Goal: Task Accomplishment & Management: Use online tool/utility

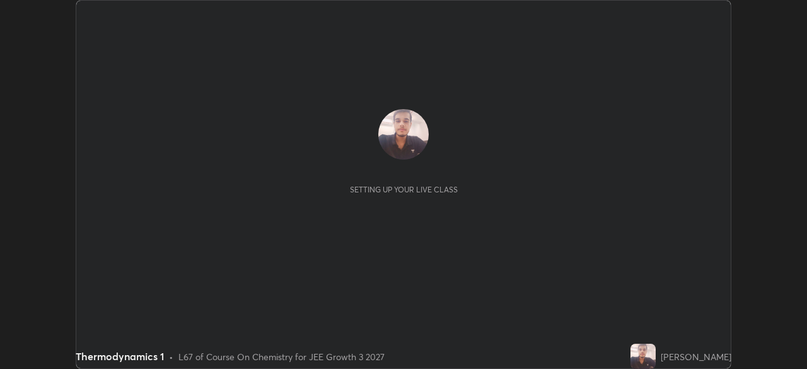
scroll to position [369, 807]
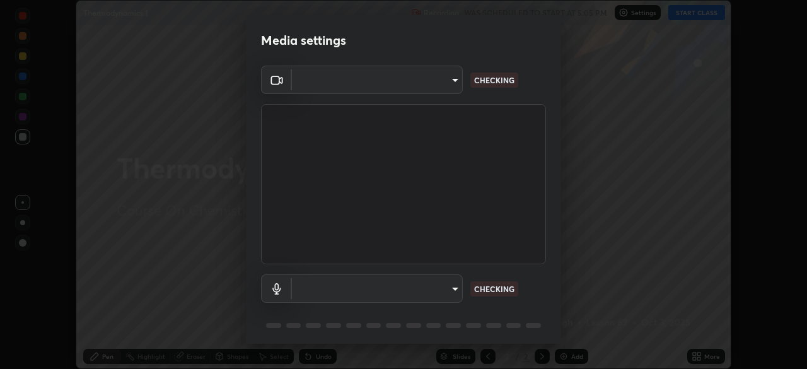
type input "0fc1d2ce570ea17243df697a3f24b6ca2eb9cfdb56cfc6cb30728fb274b290bd"
click at [448, 287] on body "Erase all Thermodynamics 1 Recording WAS SCHEDULED TO START AT 5:05 PM Settings…" at bounding box center [403, 184] width 807 height 369
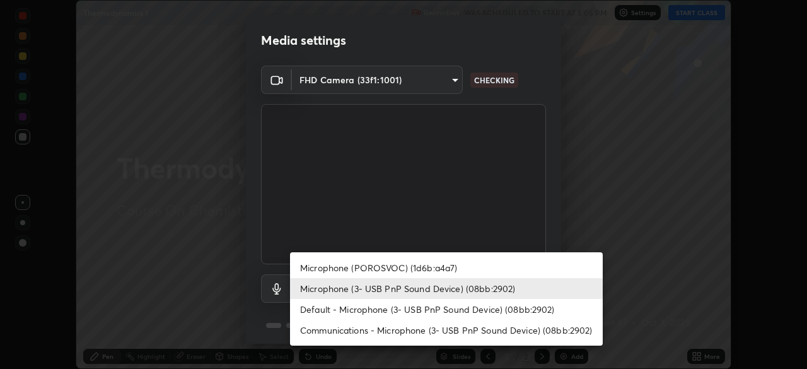
click at [444, 264] on li "Microphone (POROSVOC) (1d6b:a4a7)" at bounding box center [446, 267] width 313 height 21
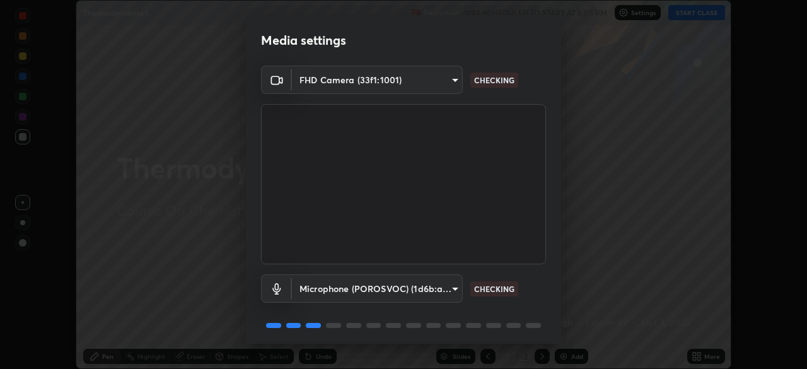
click at [449, 289] on body "Erase all Thermodynamics 1 Recording WAS SCHEDULED TO START AT 5:05 PM Settings…" at bounding box center [403, 184] width 807 height 369
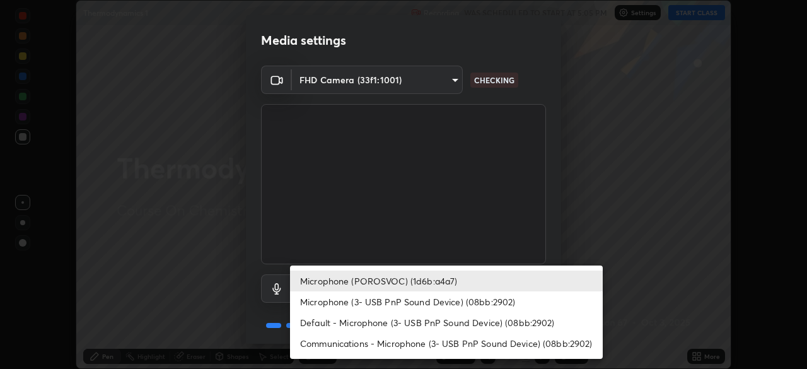
click at [452, 299] on li "Microphone (3- USB PnP Sound Device) (08bb:2902)" at bounding box center [446, 301] width 313 height 21
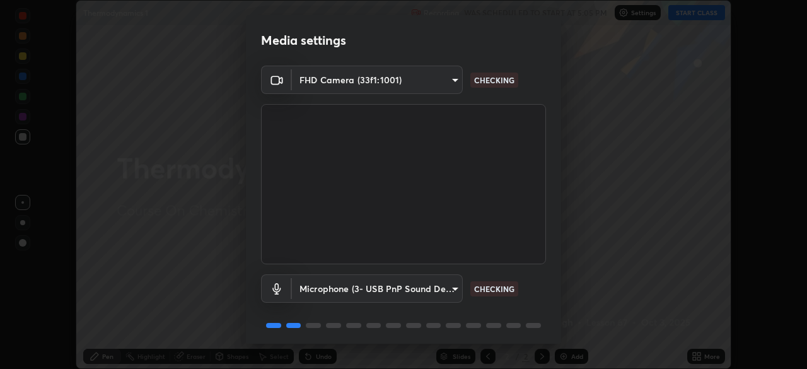
click at [444, 286] on body "Erase all Thermodynamics 1 Recording WAS SCHEDULED TO START AT 5:05 PM Settings…" at bounding box center [403, 184] width 807 height 369
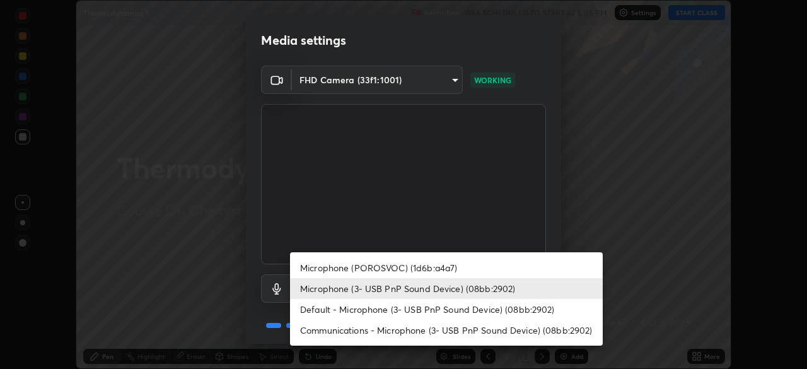
click at [444, 266] on li "Microphone (POROSVOC) (1d6b:a4a7)" at bounding box center [446, 267] width 313 height 21
type input "50e15e7c7b0688550d99e0179e67c46fe135422abd25f9d0e1b7eaa3ce7df088"
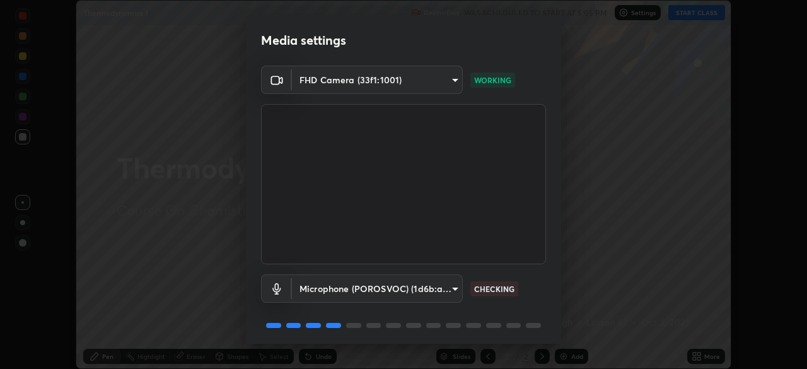
scroll to position [45, 0]
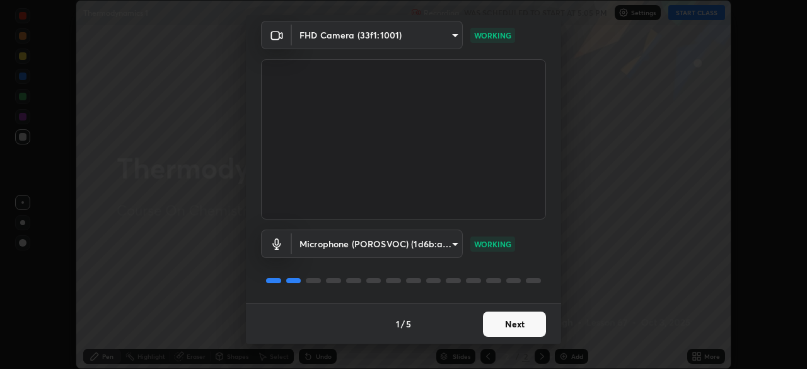
click at [509, 326] on button "Next" at bounding box center [514, 323] width 63 height 25
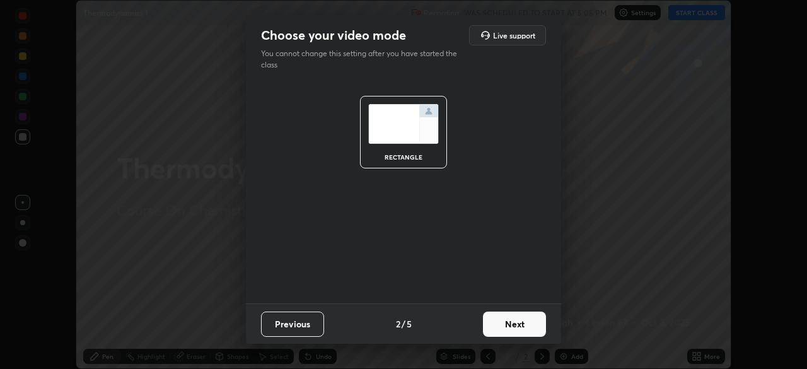
scroll to position [0, 0]
click at [510, 325] on button "Next" at bounding box center [514, 323] width 63 height 25
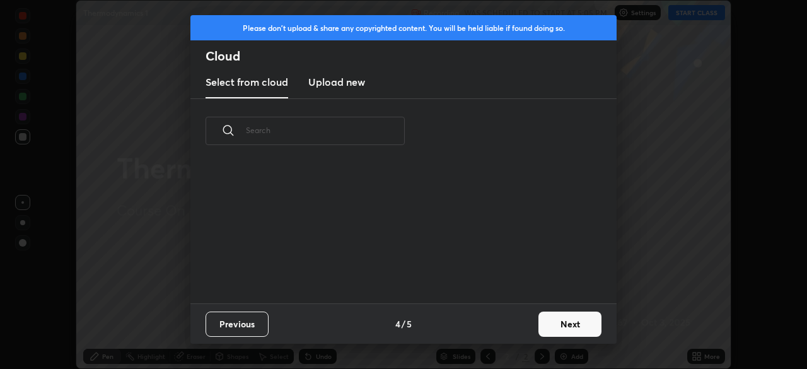
click at [510, 322] on div "Previous 4 / 5 Next" at bounding box center [403, 323] width 426 height 40
click at [511, 315] on div "Previous 4 / 5 Next" at bounding box center [403, 323] width 426 height 40
click at [574, 325] on button "Next" at bounding box center [569, 323] width 63 height 25
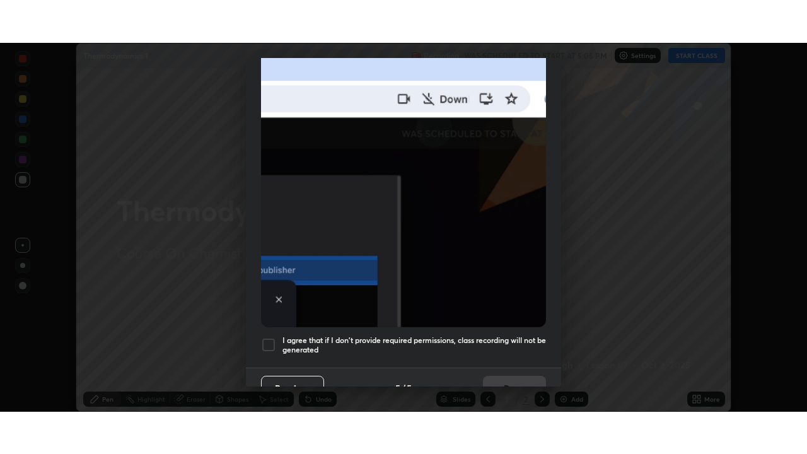
scroll to position [302, 0]
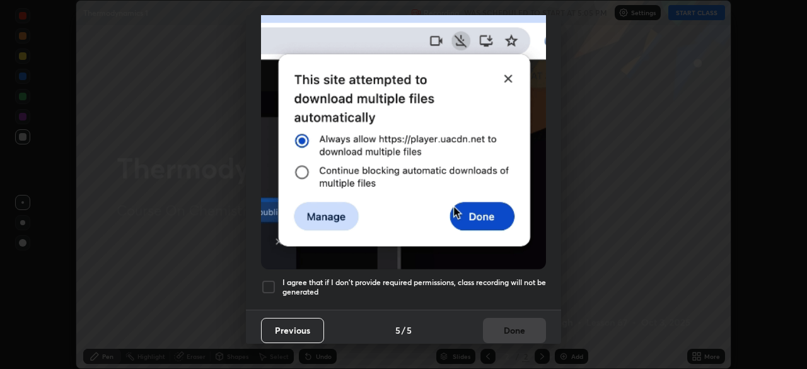
click at [271, 283] on div at bounding box center [268, 286] width 15 height 15
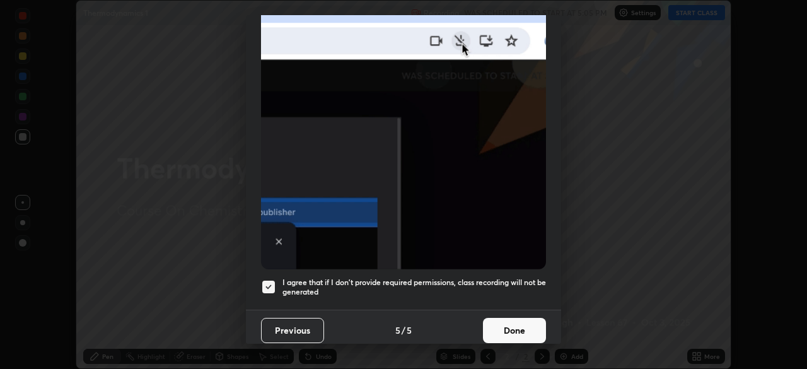
click at [502, 323] on button "Done" at bounding box center [514, 330] width 63 height 25
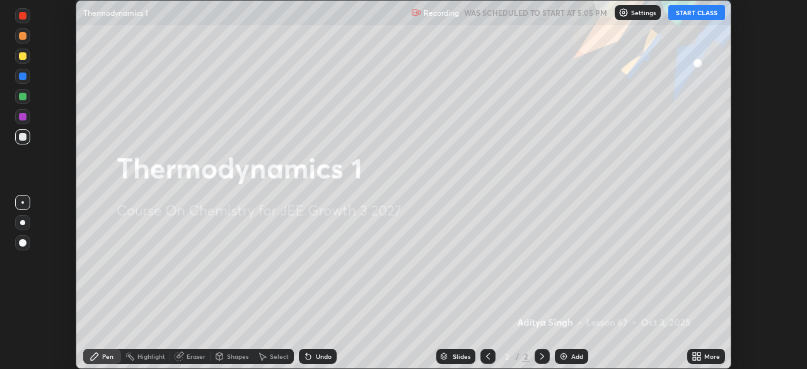
click at [695, 13] on button "START CLASS" at bounding box center [696, 12] width 57 height 15
click at [698, 358] on icon at bounding box center [698, 358] width 3 height 3
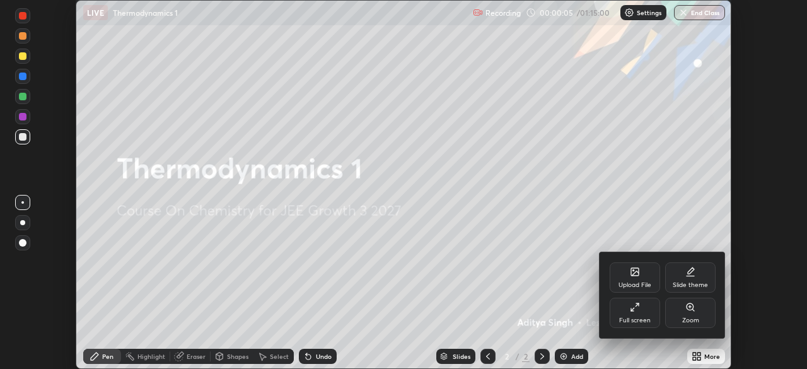
click at [629, 317] on div "Full screen" at bounding box center [635, 320] width 32 height 6
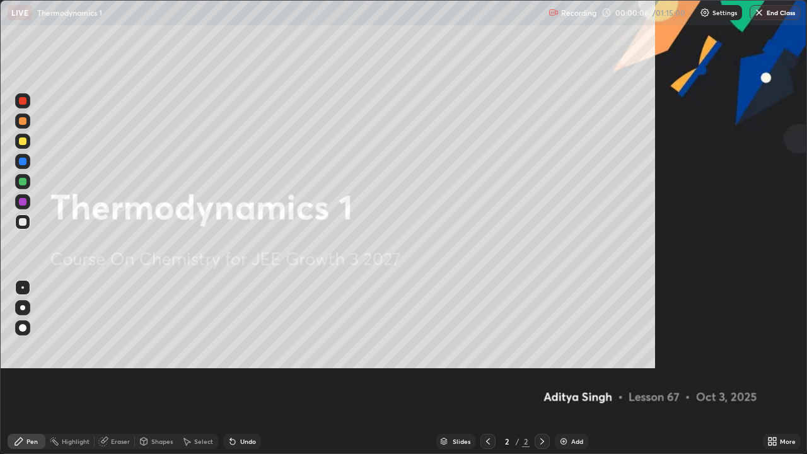
scroll to position [454, 807]
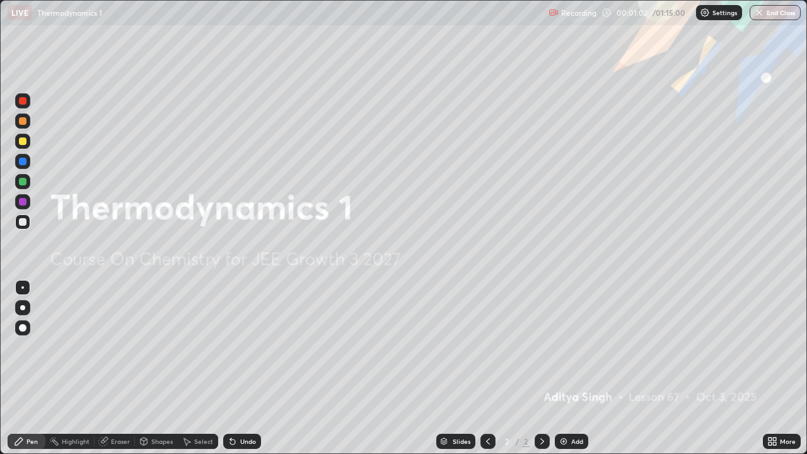
click at [569, 368] on div "Add" at bounding box center [571, 441] width 33 height 15
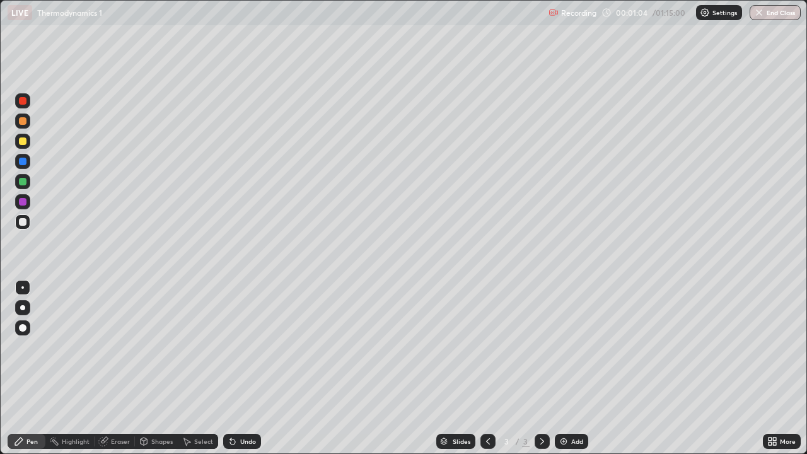
click at [22, 147] on div at bounding box center [22, 141] width 15 height 15
click at [22, 308] on div at bounding box center [22, 307] width 5 height 5
click at [24, 220] on div at bounding box center [23, 222] width 8 height 8
click at [241, 368] on div "Undo" at bounding box center [248, 441] width 16 height 6
click at [247, 368] on div "Undo" at bounding box center [242, 441] width 38 height 15
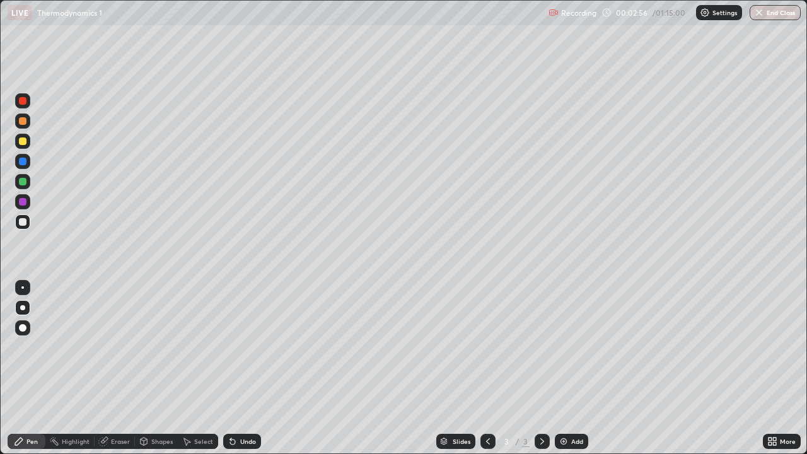
click at [251, 368] on div "Undo" at bounding box center [242, 441] width 38 height 15
click at [25, 142] on div at bounding box center [23, 141] width 8 height 8
click at [571, 368] on div "Add" at bounding box center [577, 441] width 12 height 6
click at [160, 368] on div "Shapes" at bounding box center [161, 441] width 21 height 6
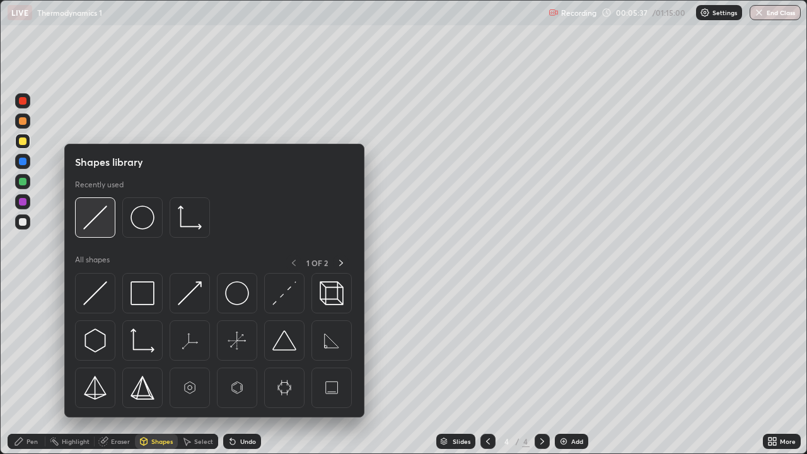
click at [97, 223] on img at bounding box center [95, 218] width 24 height 24
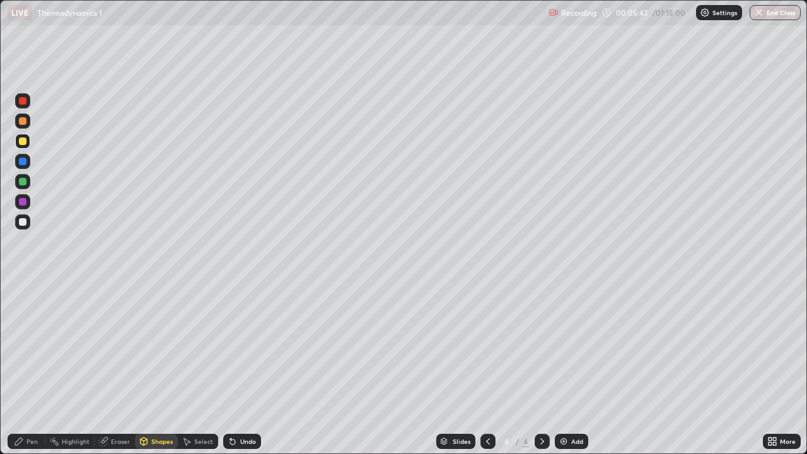
click at [35, 368] on div "Pen" at bounding box center [27, 441] width 38 height 15
click at [23, 219] on div at bounding box center [23, 222] width 8 height 8
click at [565, 368] on img at bounding box center [564, 441] width 10 height 10
click at [161, 368] on div "Shapes" at bounding box center [156, 441] width 43 height 15
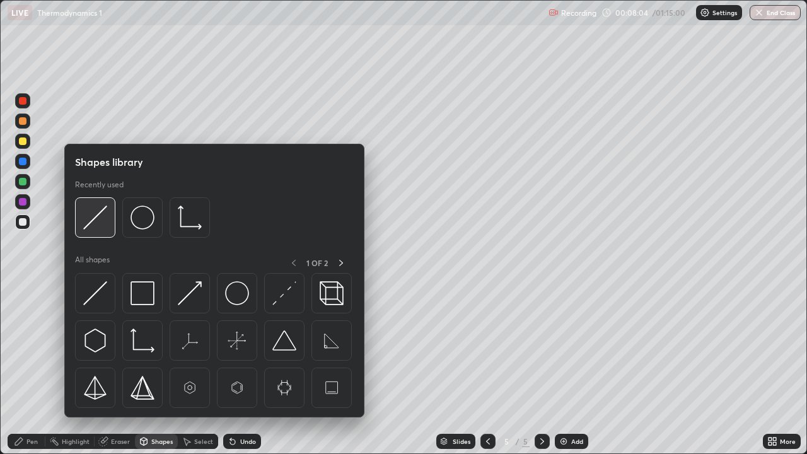
click at [101, 218] on img at bounding box center [95, 218] width 24 height 24
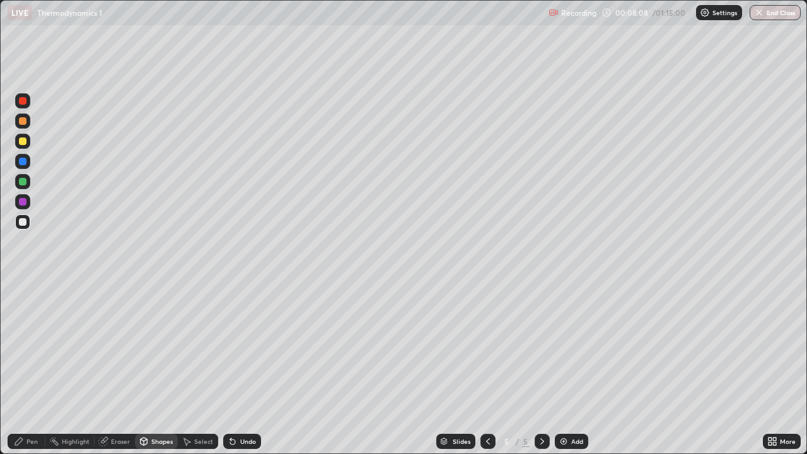
click at [32, 368] on div "Pen" at bounding box center [31, 441] width 11 height 6
click at [119, 368] on div "Eraser" at bounding box center [120, 441] width 19 height 6
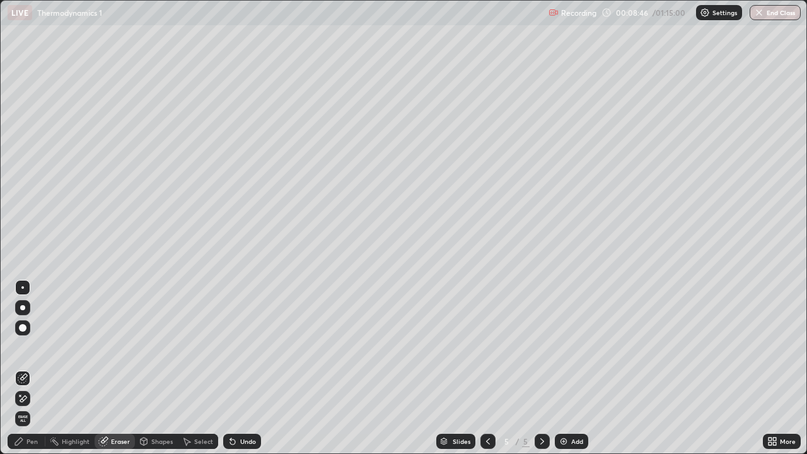
click at [36, 368] on div "Pen" at bounding box center [31, 441] width 11 height 6
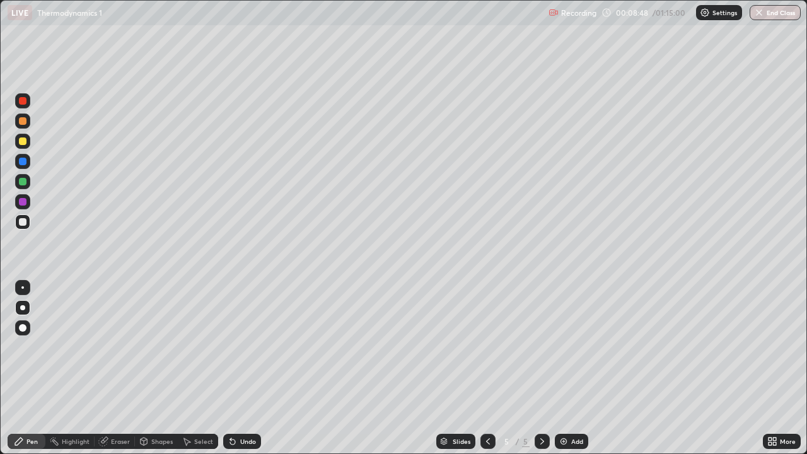
click at [487, 368] on icon at bounding box center [488, 441] width 10 height 10
click at [545, 368] on icon at bounding box center [542, 441] width 10 height 10
click at [27, 141] on div at bounding box center [22, 141] width 15 height 15
click at [25, 225] on div at bounding box center [23, 222] width 8 height 8
click at [487, 368] on icon at bounding box center [488, 441] width 10 height 10
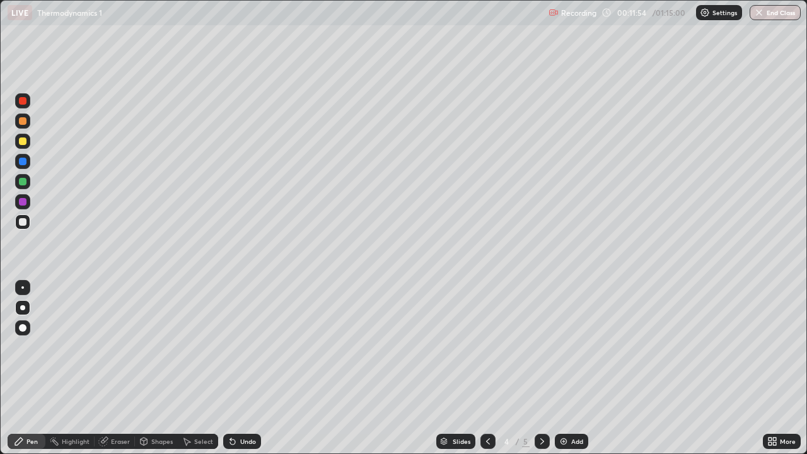
click at [487, 368] on icon at bounding box center [488, 441] width 10 height 10
click at [541, 368] on icon at bounding box center [542, 441] width 10 height 10
click at [538, 368] on div at bounding box center [542, 441] width 15 height 15
click at [487, 368] on icon at bounding box center [488, 441] width 10 height 10
click at [540, 368] on icon at bounding box center [542, 441] width 10 height 10
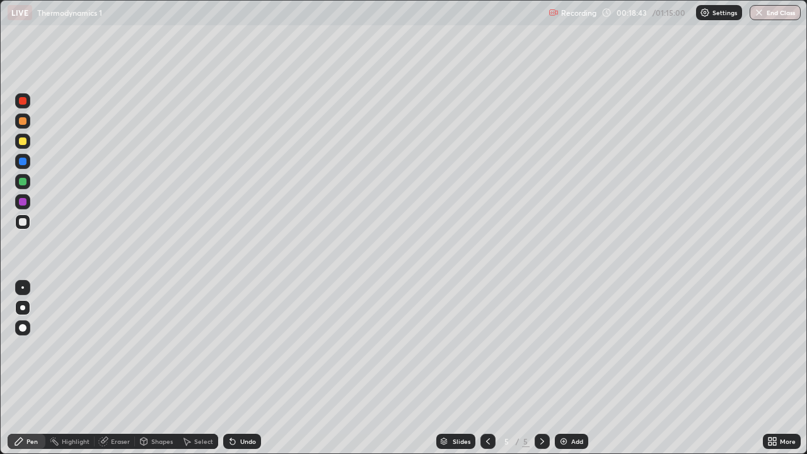
click at [571, 368] on div "Add" at bounding box center [577, 441] width 12 height 6
click at [485, 368] on icon at bounding box center [488, 441] width 10 height 10
click at [571, 368] on div "Add" at bounding box center [577, 441] width 12 height 6
click at [157, 368] on div "Shapes" at bounding box center [161, 441] width 21 height 6
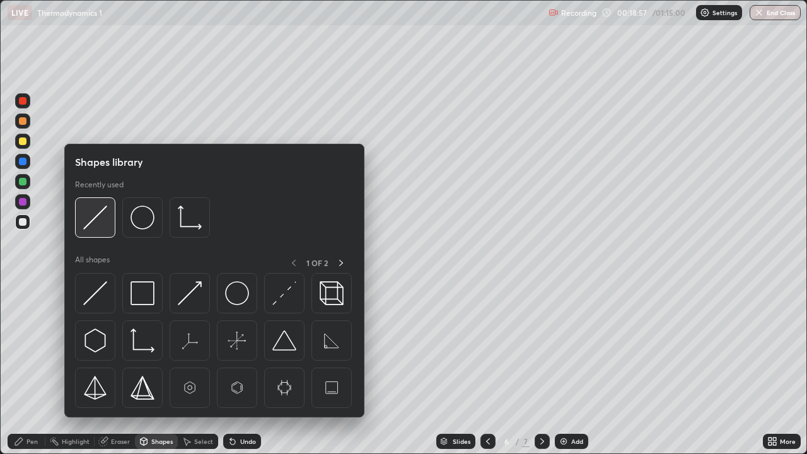
click at [103, 218] on img at bounding box center [95, 218] width 24 height 24
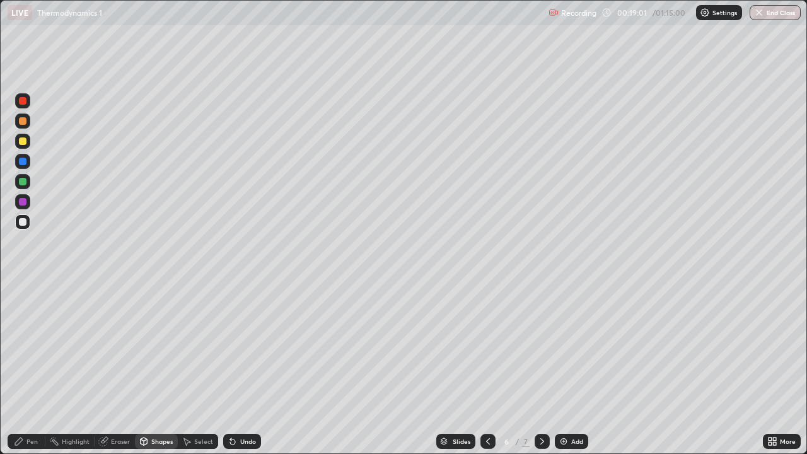
click at [30, 368] on div "Pen" at bounding box center [31, 441] width 11 height 6
click at [573, 368] on div "Add" at bounding box center [577, 441] width 12 height 6
click at [121, 368] on div "Eraser" at bounding box center [115, 441] width 40 height 15
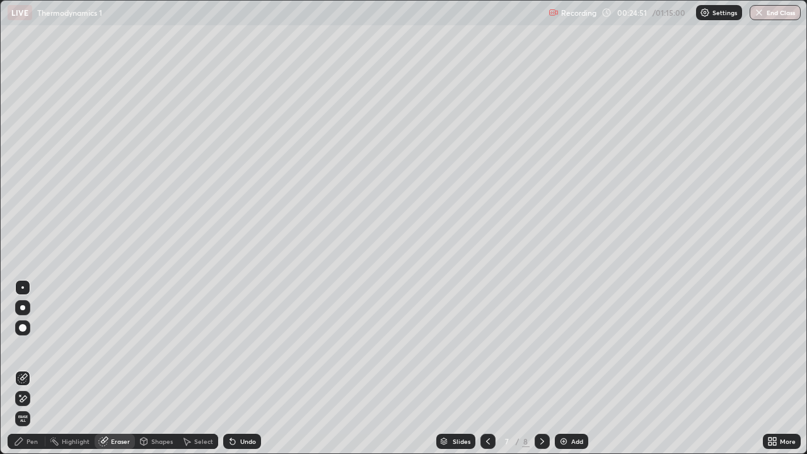
click at [38, 368] on div "Pen" at bounding box center [27, 441] width 38 height 15
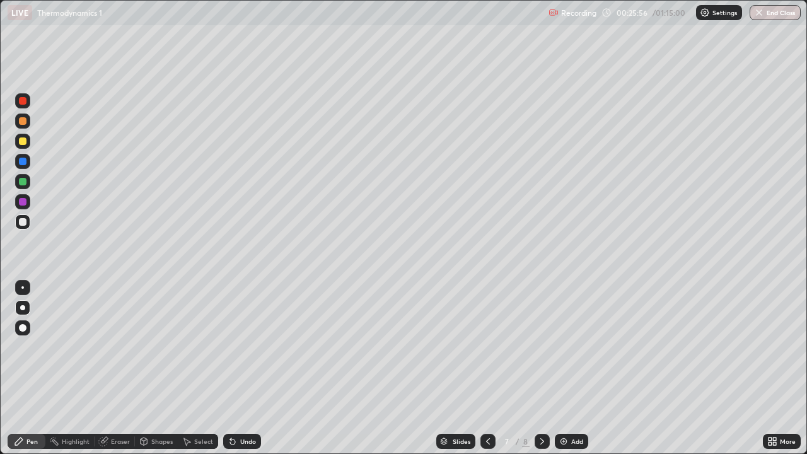
click at [22, 224] on div at bounding box center [23, 222] width 8 height 8
click at [571, 368] on div "Add" at bounding box center [577, 441] width 12 height 6
click at [485, 368] on icon at bounding box center [488, 441] width 10 height 10
click at [542, 368] on icon at bounding box center [542, 441] width 10 height 10
click at [23, 144] on div at bounding box center [23, 141] width 8 height 8
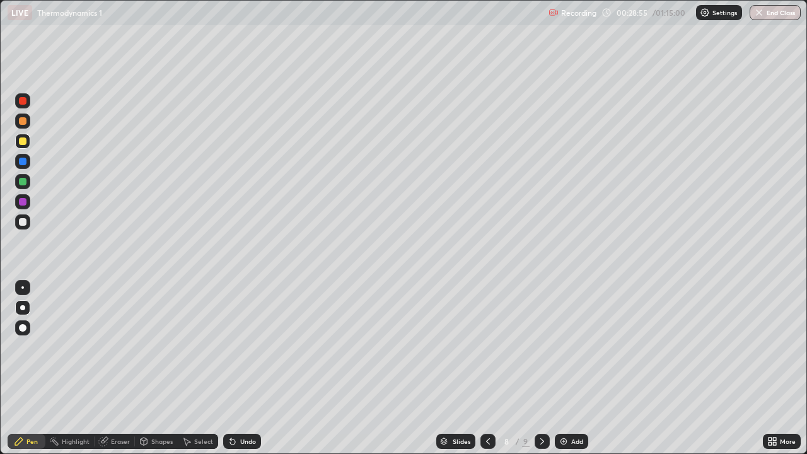
click at [23, 223] on div at bounding box center [23, 222] width 8 height 8
click at [487, 368] on icon at bounding box center [488, 441] width 10 height 10
click at [541, 368] on icon at bounding box center [542, 441] width 10 height 10
click at [25, 141] on div at bounding box center [23, 141] width 8 height 8
click at [486, 368] on icon at bounding box center [488, 441] width 10 height 10
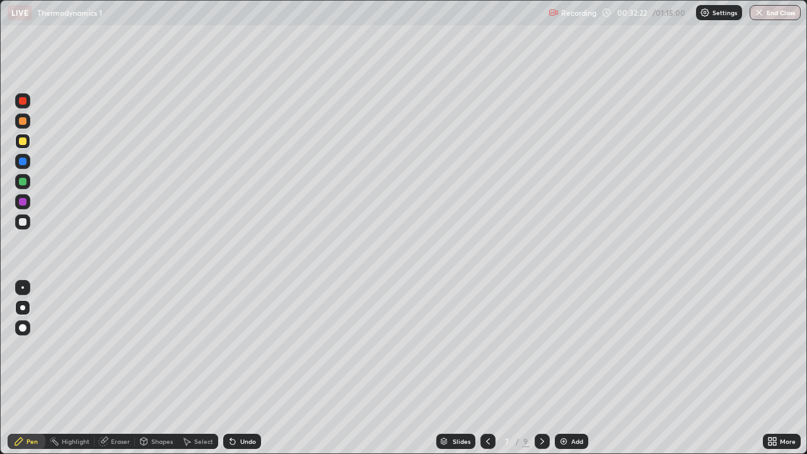
click at [541, 368] on icon at bounding box center [542, 441] width 10 height 10
click at [486, 368] on icon at bounding box center [488, 441] width 10 height 10
click at [541, 368] on icon at bounding box center [542, 441] width 10 height 10
click at [565, 368] on img at bounding box center [564, 441] width 10 height 10
click at [25, 223] on div at bounding box center [23, 222] width 8 height 8
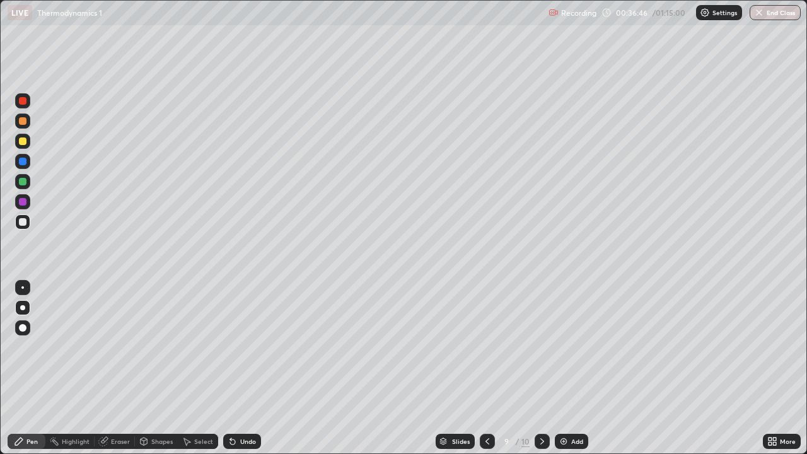
click at [240, 368] on div "Undo" at bounding box center [242, 441] width 38 height 15
click at [243, 368] on div "Undo" at bounding box center [242, 441] width 38 height 15
click at [246, 368] on div "Undo" at bounding box center [242, 441] width 38 height 15
click at [248, 368] on div "Undo" at bounding box center [242, 441] width 38 height 15
click at [490, 368] on icon at bounding box center [487, 441] width 10 height 10
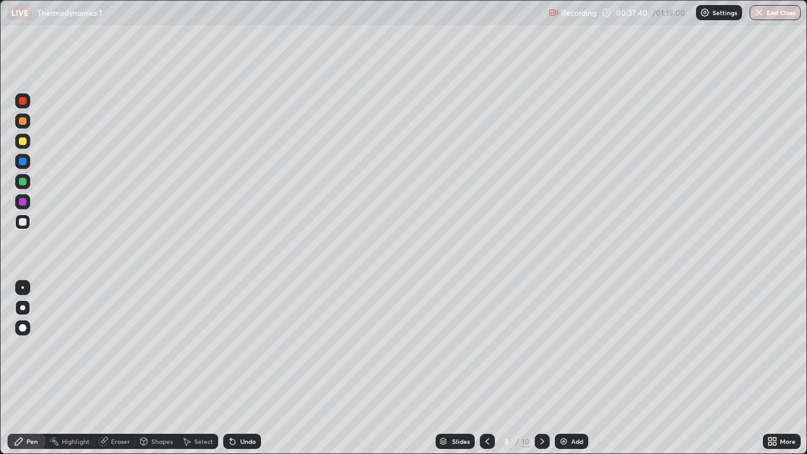
click at [535, 368] on div at bounding box center [542, 441] width 15 height 25
click at [156, 368] on div "Shapes" at bounding box center [161, 441] width 21 height 6
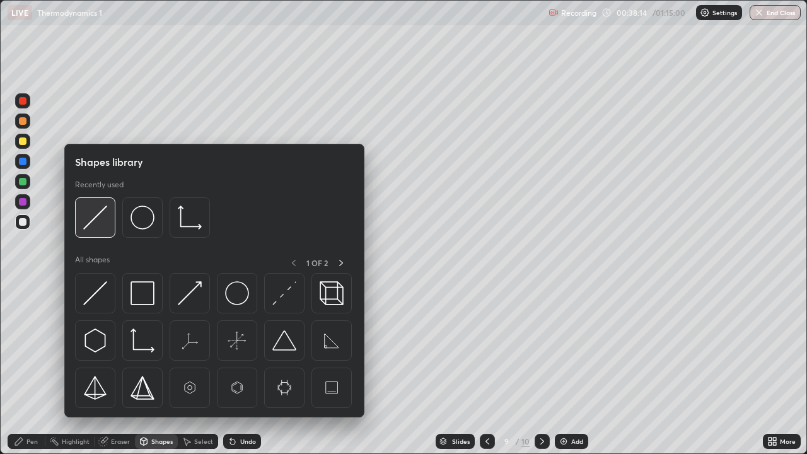
click at [93, 223] on img at bounding box center [95, 218] width 24 height 24
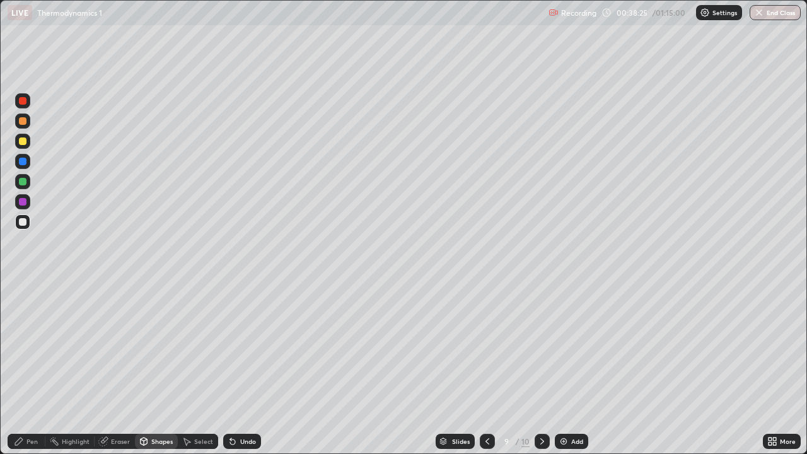
click at [28, 368] on div "Pen" at bounding box center [27, 441] width 38 height 15
click at [20, 143] on div at bounding box center [23, 141] width 8 height 8
click at [24, 182] on div at bounding box center [23, 182] width 8 height 8
click at [157, 368] on div "Shapes" at bounding box center [161, 441] width 21 height 6
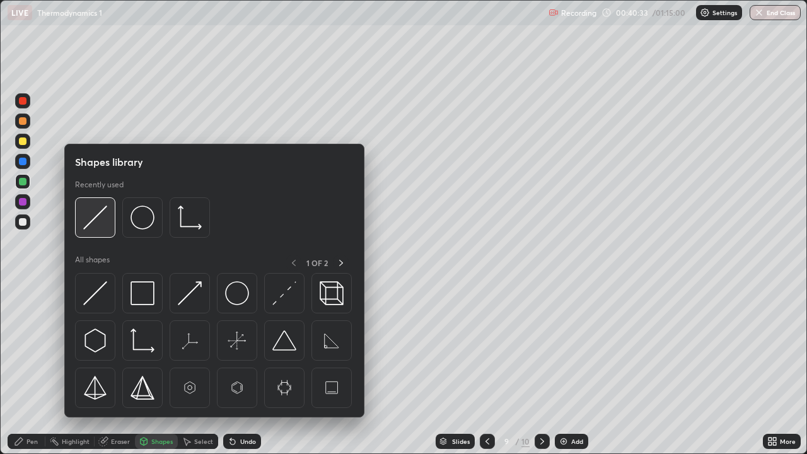
click at [103, 226] on img at bounding box center [95, 218] width 24 height 24
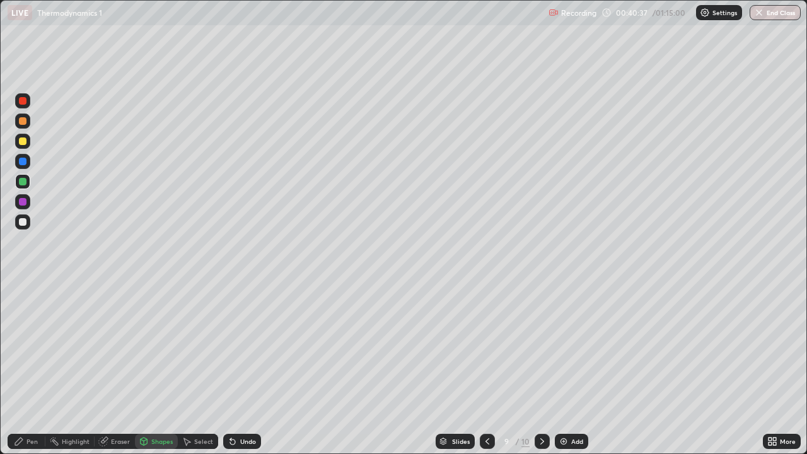
click at [28, 222] on div at bounding box center [22, 221] width 15 height 15
click at [37, 368] on div "Pen" at bounding box center [31, 441] width 11 height 6
click at [121, 368] on div "Eraser" at bounding box center [120, 441] width 19 height 6
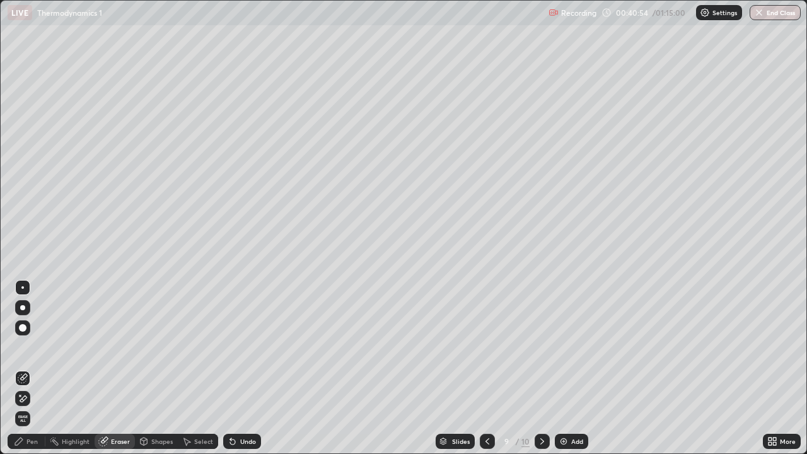
click at [38, 368] on div "Pen" at bounding box center [27, 441] width 38 height 15
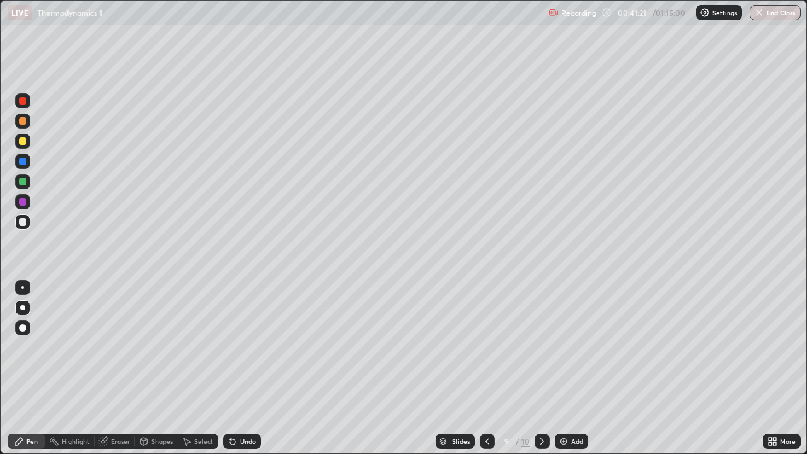
click at [25, 139] on div at bounding box center [23, 141] width 8 height 8
click at [23, 222] on div at bounding box center [23, 222] width 8 height 8
click at [563, 368] on img at bounding box center [564, 441] width 10 height 10
click at [252, 368] on div "Undo" at bounding box center [242, 441] width 38 height 15
click at [240, 368] on div "Undo" at bounding box center [242, 441] width 38 height 15
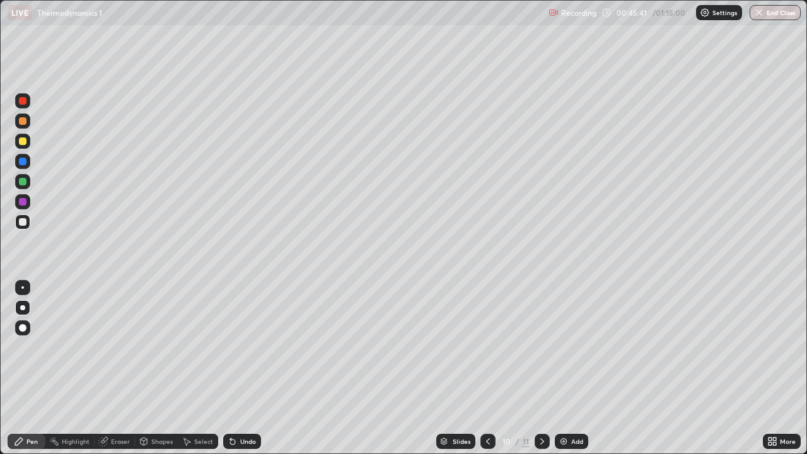
click at [157, 368] on div "Shapes" at bounding box center [161, 441] width 21 height 6
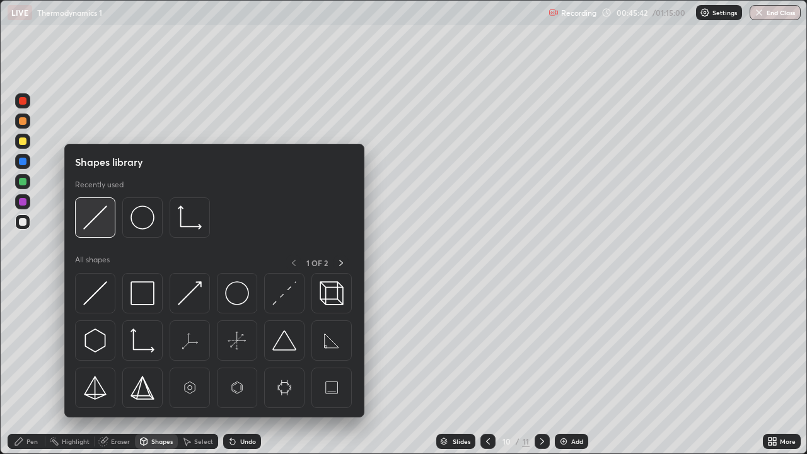
click at [90, 216] on img at bounding box center [95, 218] width 24 height 24
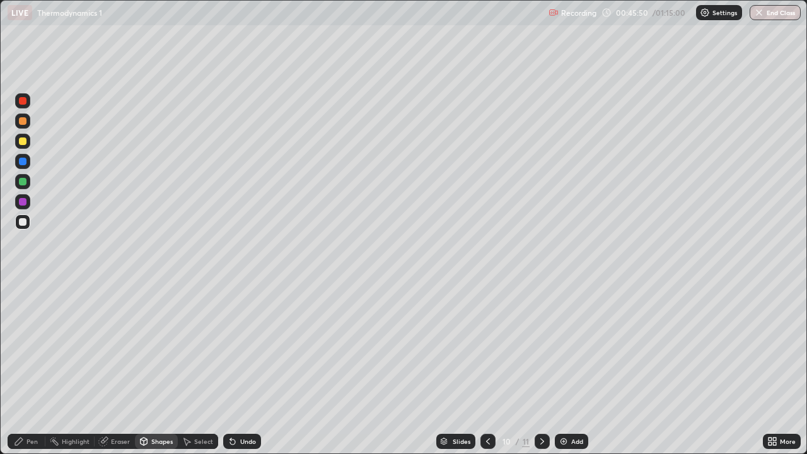
click at [248, 368] on div "Undo" at bounding box center [248, 441] width 16 height 6
click at [32, 368] on div "Pen" at bounding box center [31, 441] width 11 height 6
click at [487, 368] on icon at bounding box center [488, 441] width 10 height 10
click at [540, 368] on icon at bounding box center [542, 441] width 10 height 10
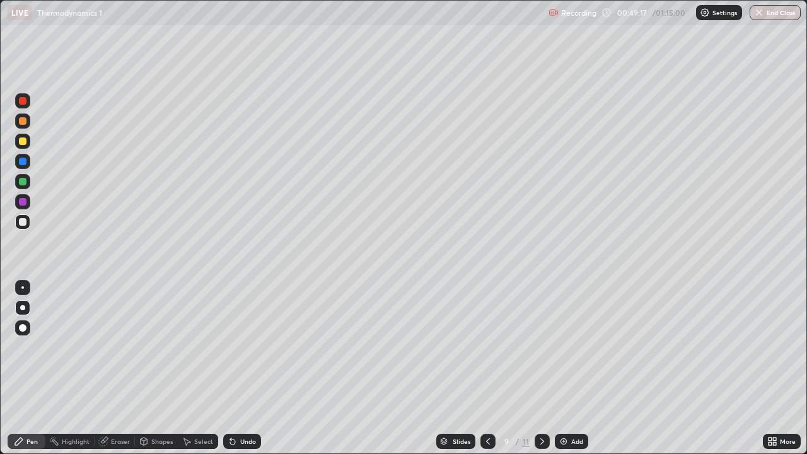
click at [541, 368] on icon at bounding box center [542, 441] width 10 height 10
click at [485, 368] on icon at bounding box center [488, 441] width 10 height 10
click at [487, 368] on icon at bounding box center [488, 441] width 10 height 10
click at [542, 368] on icon at bounding box center [542, 441] width 10 height 10
click at [538, 368] on icon at bounding box center [542, 441] width 10 height 10
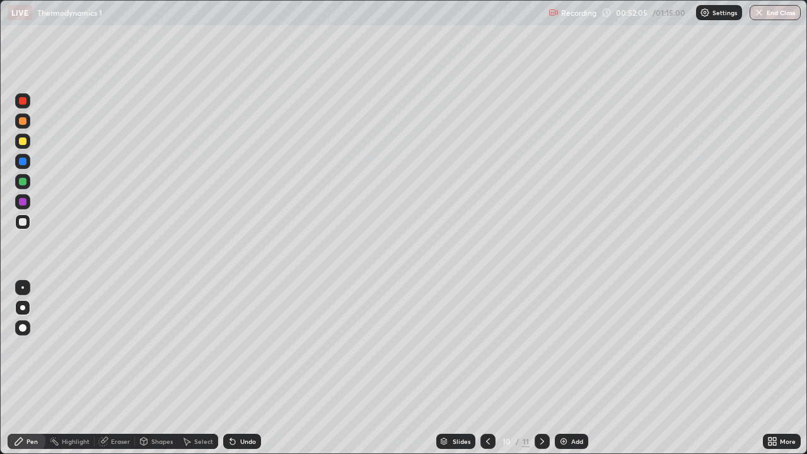
click at [19, 142] on div at bounding box center [23, 141] width 8 height 8
click at [540, 368] on icon at bounding box center [542, 441] width 10 height 10
click at [158, 368] on div "Shapes" at bounding box center [161, 441] width 21 height 6
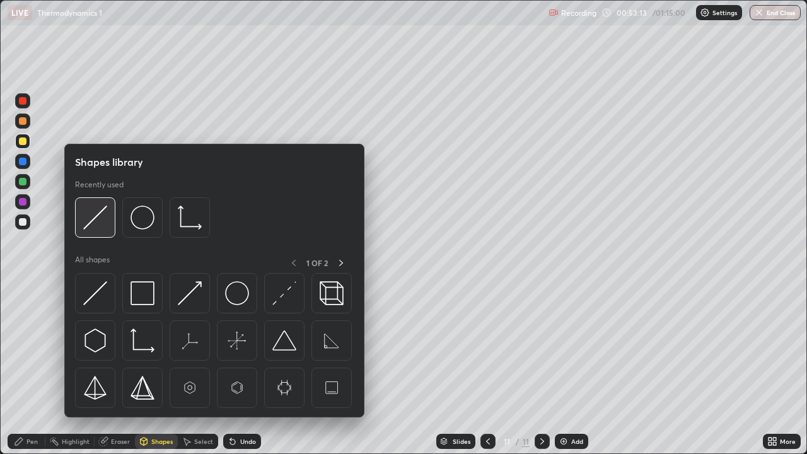
click at [98, 219] on img at bounding box center [95, 218] width 24 height 24
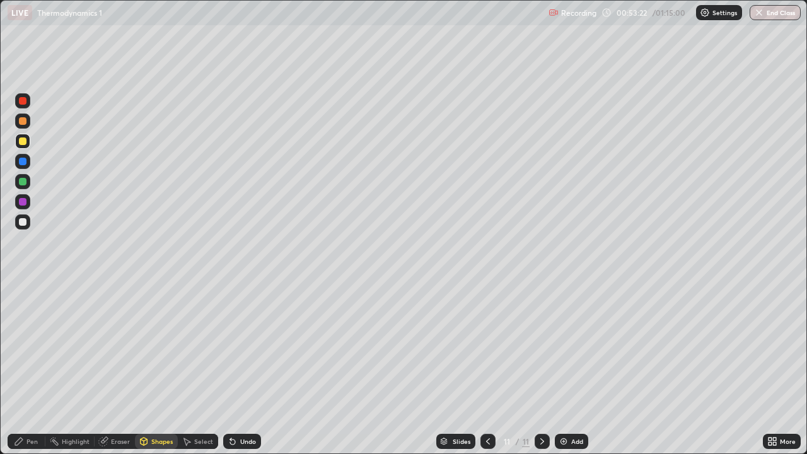
click at [23, 222] on div at bounding box center [23, 222] width 8 height 8
click at [26, 368] on div "Pen" at bounding box center [31, 441] width 11 height 6
click at [243, 368] on div "Undo" at bounding box center [242, 441] width 38 height 15
click at [20, 141] on div at bounding box center [23, 141] width 8 height 8
click at [24, 183] on div at bounding box center [23, 182] width 8 height 8
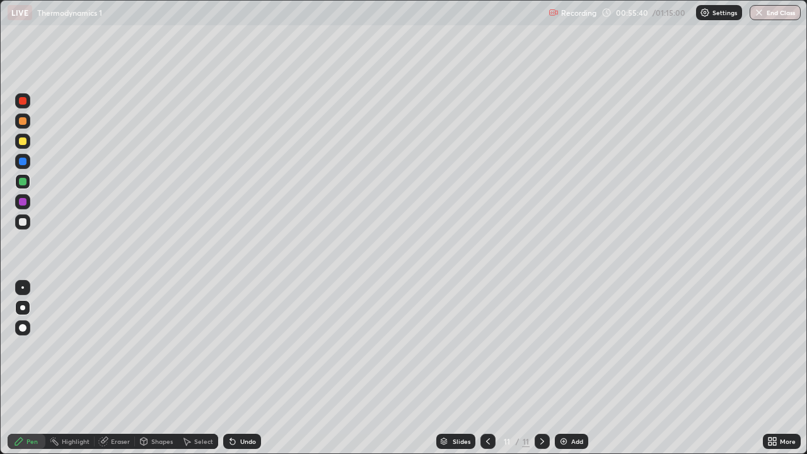
click at [22, 224] on div at bounding box center [23, 222] width 8 height 8
click at [23, 142] on div at bounding box center [23, 141] width 8 height 8
click at [23, 182] on div at bounding box center [23, 182] width 8 height 8
click at [21, 223] on div at bounding box center [23, 222] width 8 height 8
click at [564, 368] on img at bounding box center [564, 441] width 10 height 10
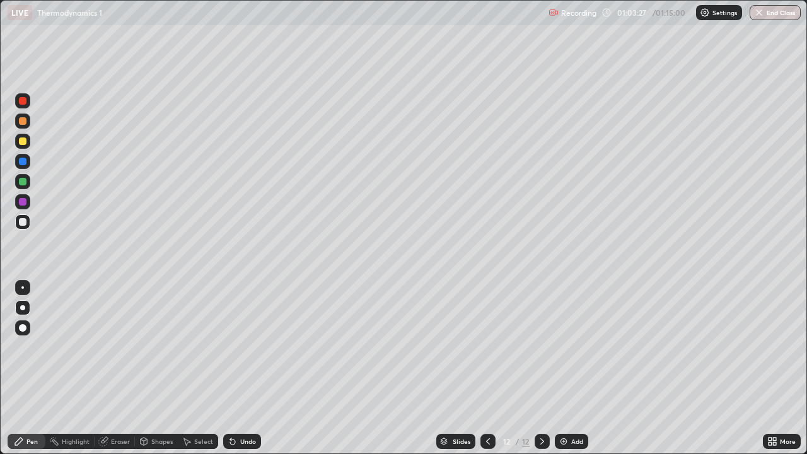
click at [487, 368] on icon at bounding box center [488, 441] width 10 height 10
click at [767, 11] on button "End Class" at bounding box center [775, 12] width 51 height 15
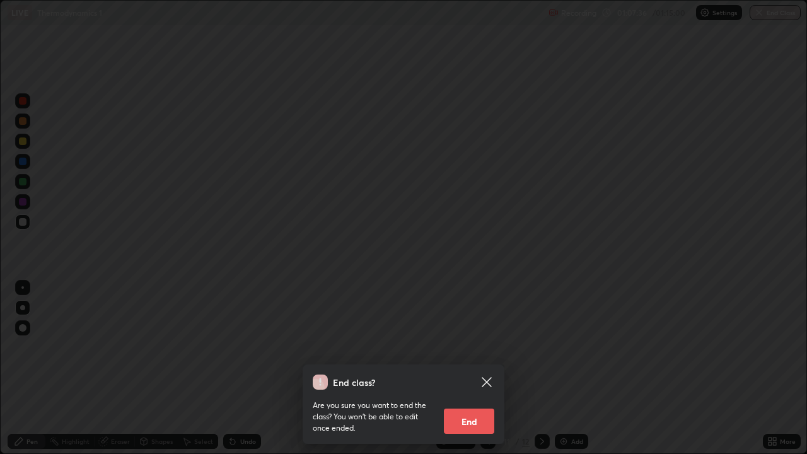
click at [470, 368] on button "End" at bounding box center [469, 421] width 50 height 25
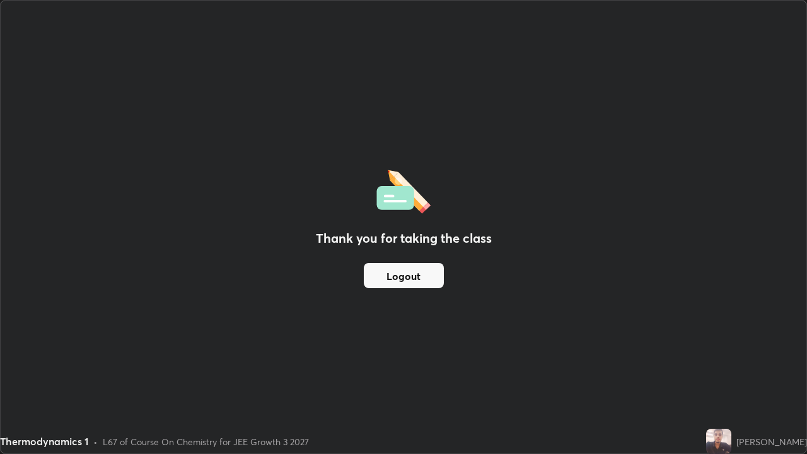
click at [416, 276] on button "Logout" at bounding box center [404, 275] width 80 height 25
